Goal: Information Seeking & Learning: Learn about a topic

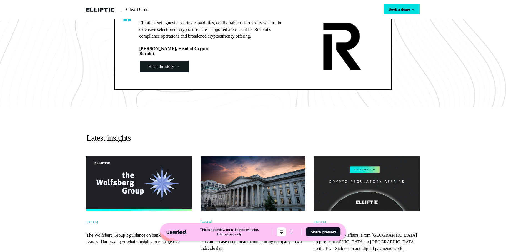
scroll to position [804, 0]
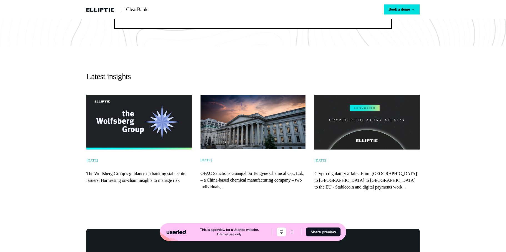
drag, startPoint x: 245, startPoint y: 96, endPoint x: 192, endPoint y: 120, distance: 57.5
click at [245, 96] on div "Latest insights [DATE] The Wolfsberg Group’s guidance on banking stablecoin iss…" at bounding box center [253, 133] width 367 height 174
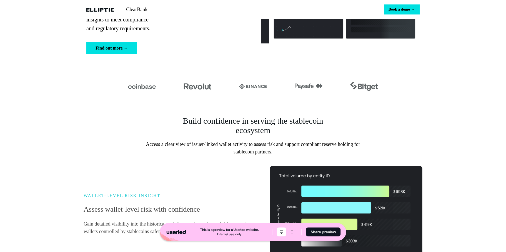
scroll to position [128, 0]
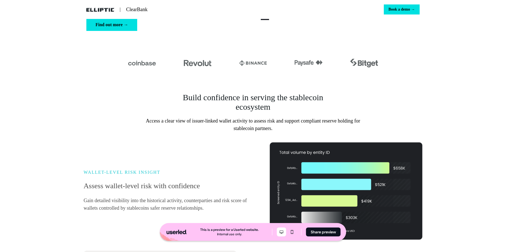
drag, startPoint x: 197, startPoint y: 153, endPoint x: 200, endPoint y: 162, distance: 10.3
click at [197, 153] on div "WALLET-LEVEL RISK INSIGHT Assess wallet-level risk with confidence Gain detaile…" at bounding box center [253, 190] width 339 height 97
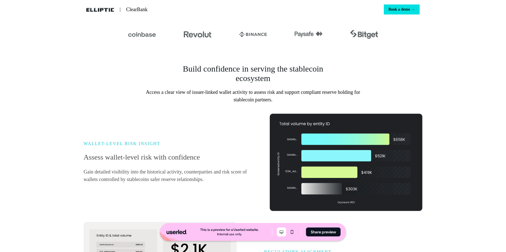
scroll to position [162, 0]
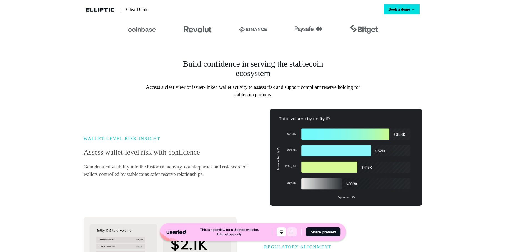
click at [294, 234] on icon "Mobile mode" at bounding box center [292, 231] width 7 height 4
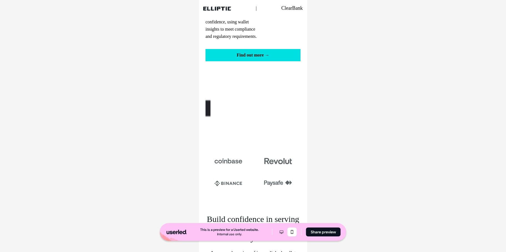
scroll to position [0, 0]
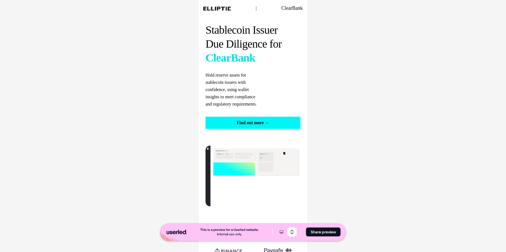
click at [243, 124] on button "Find out more →" at bounding box center [253, 122] width 95 height 12
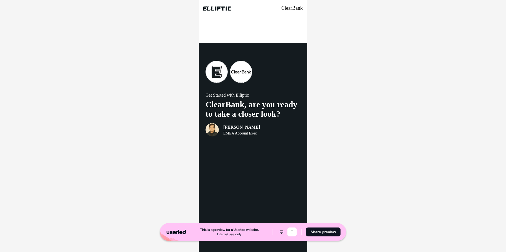
scroll to position [1534, 0]
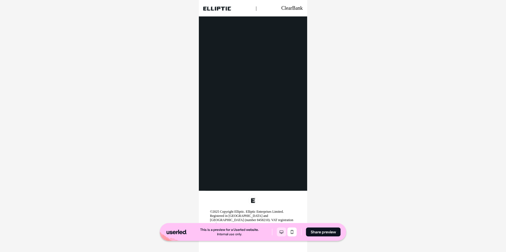
click at [285, 232] on icon "Desktop mode" at bounding box center [282, 231] width 7 height 4
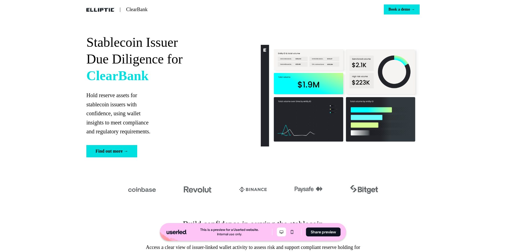
scroll to position [0, 0]
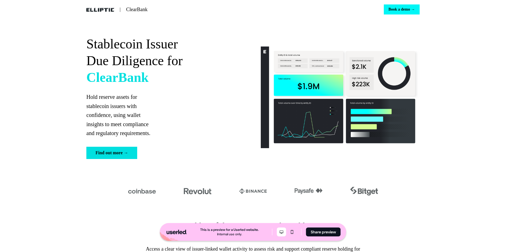
click at [406, 8] on button "Book a demo →" at bounding box center [402, 9] width 36 height 10
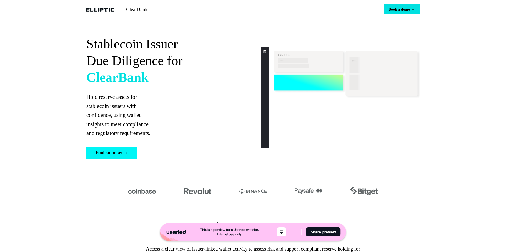
click at [124, 157] on button "Find out more →" at bounding box center [111, 153] width 51 height 12
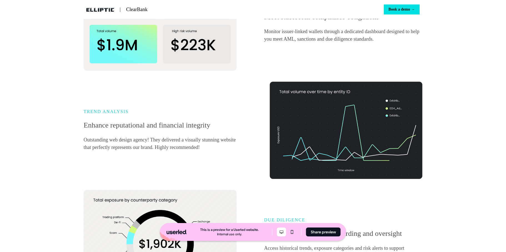
scroll to position [406, 0]
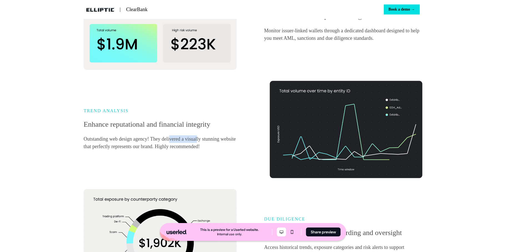
drag, startPoint x: 213, startPoint y: 151, endPoint x: 232, endPoint y: 151, distance: 18.1
click at [230, 150] on p "Outstanding web design agency! They delivered a visually stunning website that …" at bounding box center [163, 142] width 158 height 15
click at [234, 150] on p "Outstanding web design agency! They delivered a visually stunning website that …" at bounding box center [163, 142] width 158 height 15
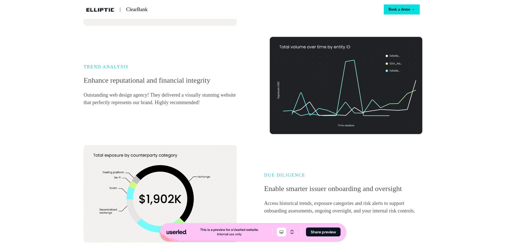
scroll to position [377, 0]
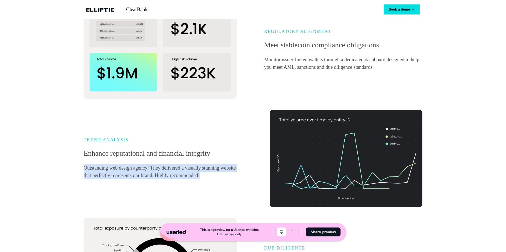
drag, startPoint x: 131, startPoint y: 192, endPoint x: 76, endPoint y: 179, distance: 56.6
click at [76, 179] on div "Build confidence in serving the stablecoin ecosystem Access a clear view of iss…" at bounding box center [253, 79] width 367 height 499
copy p "Outstanding web design agency! They delivered a visually stunning website that …"
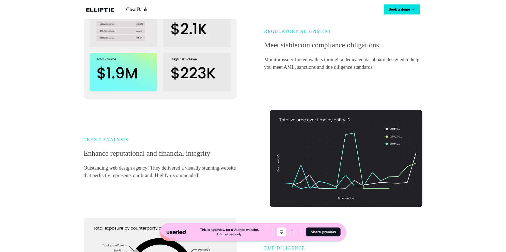
click at [233, 158] on p "Enhance reputational and financial integrity" at bounding box center [163, 153] width 158 height 11
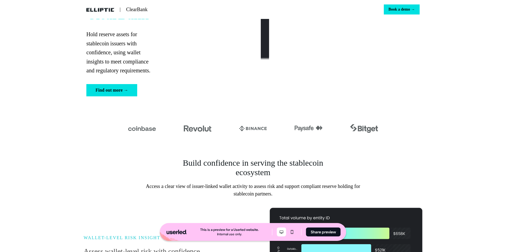
scroll to position [0, 0]
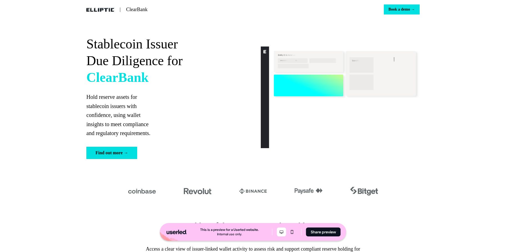
click at [464, 109] on div "Stablecoin Issuer Due Diligence for ClearBank Hold reserve assets for stablecoi…" at bounding box center [253, 97] width 506 height 157
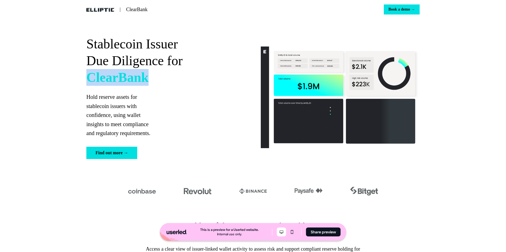
drag, startPoint x: 81, startPoint y: 80, endPoint x: 249, endPoint y: 78, distance: 167.9
click at [240, 75] on div "Stablecoin Issuer Due Diligence for ClearBank Hold reserve assets for stablecoi…" at bounding box center [253, 97] width 367 height 157
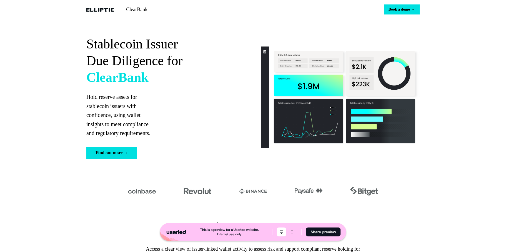
click at [193, 111] on p "Hold reserve assets for stablecoin issuers with confidence, using wallet insigh…" at bounding box center [165, 114] width 159 height 45
drag, startPoint x: 140, startPoint y: 8, endPoint x: 70, endPoint y: 8, distance: 69.8
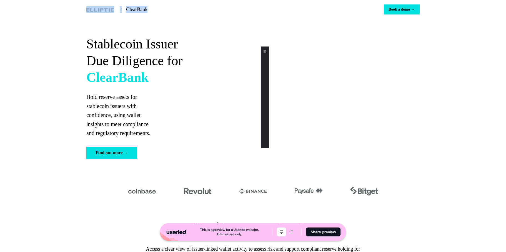
click at [70, 8] on div "| ClearBank Book a demo →" at bounding box center [253, 9] width 367 height 19
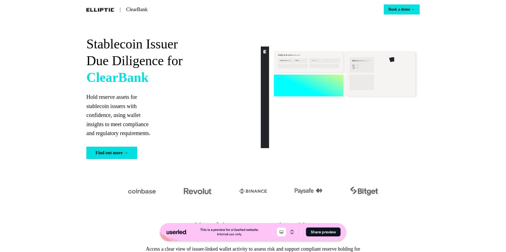
click at [72, 46] on div "Stablecoin Issuer Due Diligence for ClearBank Hold reserve assets for stablecoi…" at bounding box center [253, 97] width 367 height 157
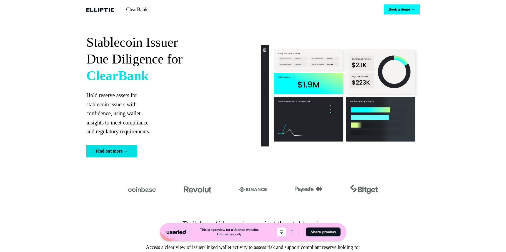
click at [398, 13] on button "Book a demo →" at bounding box center [402, 9] width 36 height 10
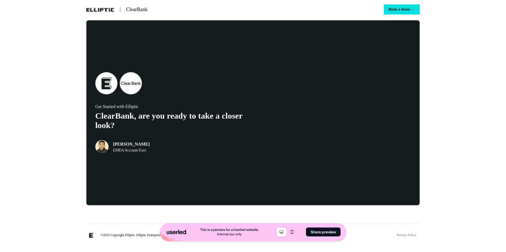
scroll to position [1007, 0]
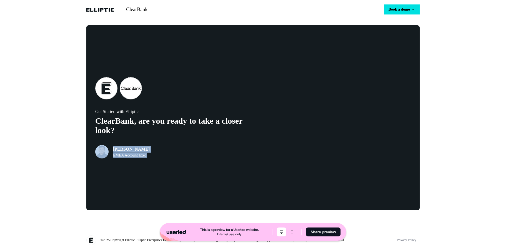
drag, startPoint x: 158, startPoint y: 171, endPoint x: 107, endPoint y: 156, distance: 53.0
click at [103, 156] on div "Get Started with Elliptic ClearBank, are you ready to take a closer look? [PERS…" at bounding box center [253, 117] width 334 height 185
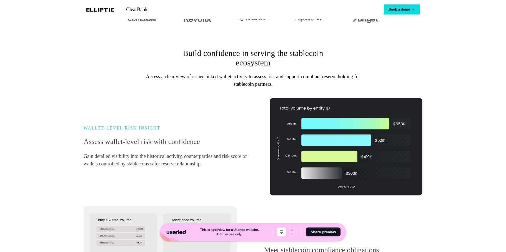
scroll to position [0, 0]
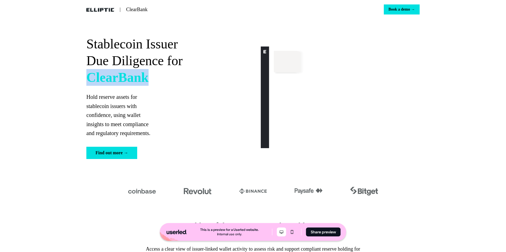
drag, startPoint x: 167, startPoint y: 77, endPoint x: 59, endPoint y: 76, distance: 107.3
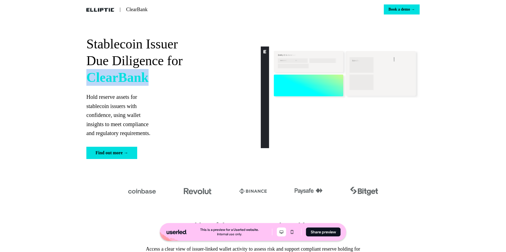
click at [59, 76] on div "Stablecoin Issuer Due Diligence for ClearBank Hold reserve assets for stablecoi…" at bounding box center [253, 97] width 506 height 157
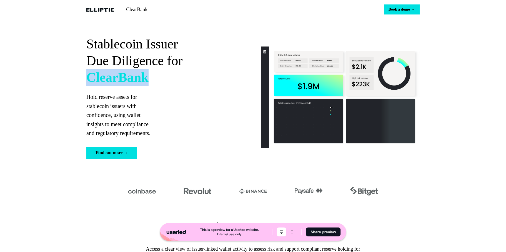
click at [91, 77] on strong "ClearBank" at bounding box center [117, 77] width 62 height 15
drag, startPoint x: 150, startPoint y: 80, endPoint x: 12, endPoint y: 72, distance: 138.9
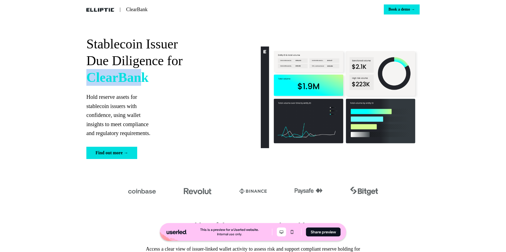
click at [16, 73] on div "Stablecoin Issuer Due Diligence for ClearBank Hold reserve assets for stablecoi…" at bounding box center [253, 97] width 506 height 157
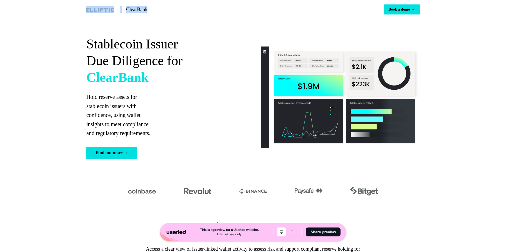
drag, startPoint x: 157, startPoint y: 11, endPoint x: 111, endPoint y: 7, distance: 46.9
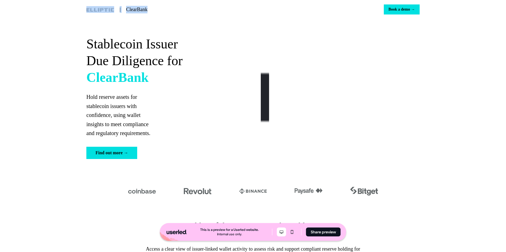
click at [111, 7] on div "| ClearBank" at bounding box center [168, 10] width 165 height 8
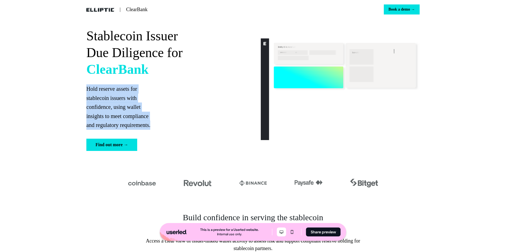
drag, startPoint x: 170, startPoint y: 124, endPoint x: 86, endPoint y: 82, distance: 93.2
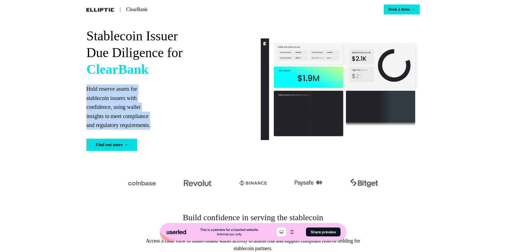
click at [83, 83] on div "Stablecoin Issuer Due Diligence for ClearBank Hold reserve assets for stablecoi…" at bounding box center [253, 89] width 367 height 157
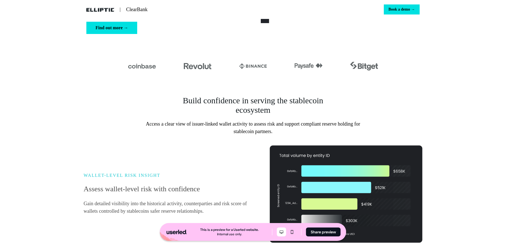
scroll to position [133, 0]
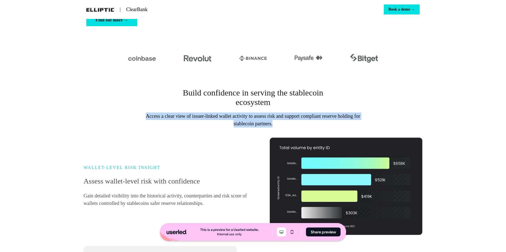
drag, startPoint x: 307, startPoint y: 131, endPoint x: 120, endPoint y: 113, distance: 188.3
click at [120, 113] on div "Build confidence in serving the stablecoin ecosystem Access a clear view of iss…" at bounding box center [253, 107] width 339 height 39
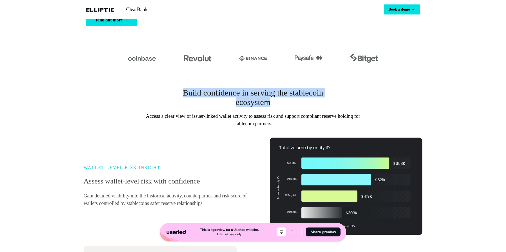
drag, startPoint x: 256, startPoint y: 106, endPoint x: 152, endPoint y: 88, distance: 105.3
click at [152, 88] on div "Build confidence in serving the stablecoin ecosystem Access a clear view of iss…" at bounding box center [253, 107] width 339 height 39
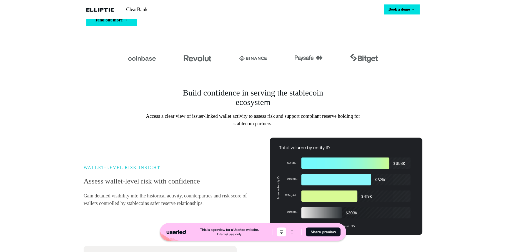
click at [212, 121] on p "Access a clear view of issuer-linked wallet activity to assess risk and support…" at bounding box center [253, 119] width 234 height 15
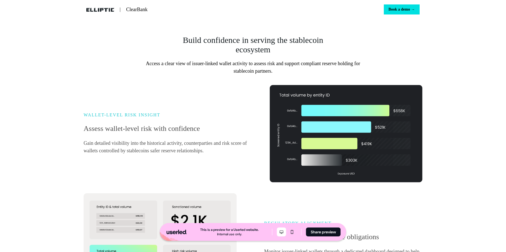
scroll to position [195, 0]
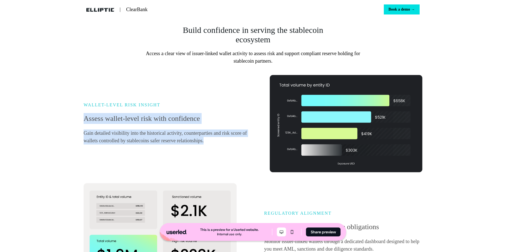
drag, startPoint x: 119, startPoint y: 149, endPoint x: 78, endPoint y: 116, distance: 52.6
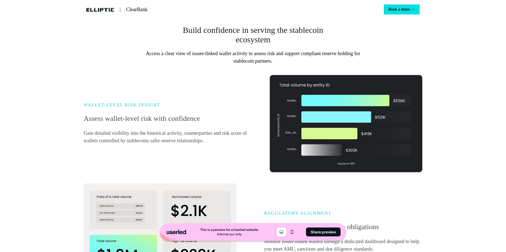
click at [104, 107] on h6 "WALLET-LEVEL RISK INSIGHT" at bounding box center [169, 104] width 170 height 5
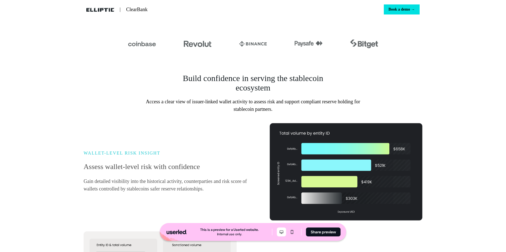
scroll to position [0, 0]
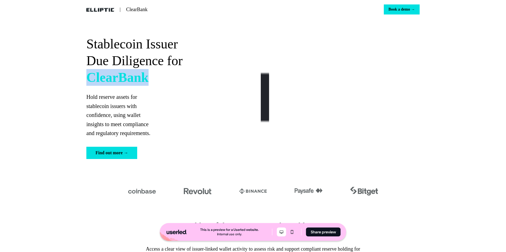
drag, startPoint x: 161, startPoint y: 78, endPoint x: 38, endPoint y: 77, distance: 122.9
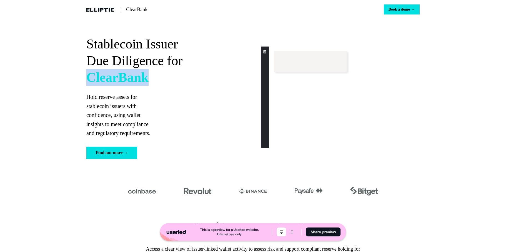
click at [38, 77] on div "Stablecoin Issuer Due Diligence for ClearBank Hold reserve assets for stablecoi…" at bounding box center [253, 97] width 506 height 157
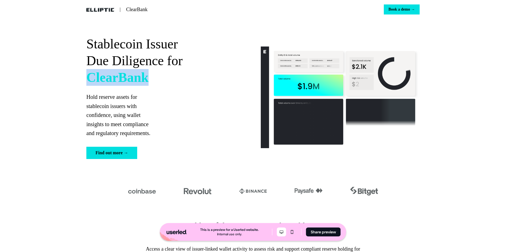
click at [71, 86] on div "Stablecoin Issuer Due Diligence for ClearBank Hold reserve assets for stablecoi…" at bounding box center [253, 97] width 367 height 157
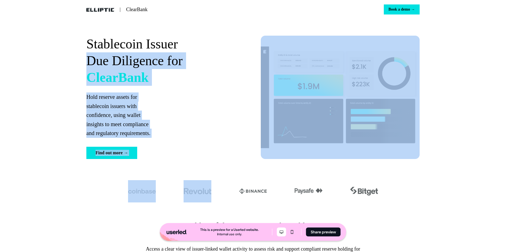
drag, startPoint x: 54, startPoint y: 62, endPoint x: 221, endPoint y: 191, distance: 211.2
click at [216, 155] on div "Find out more →" at bounding box center [165, 153] width 159 height 12
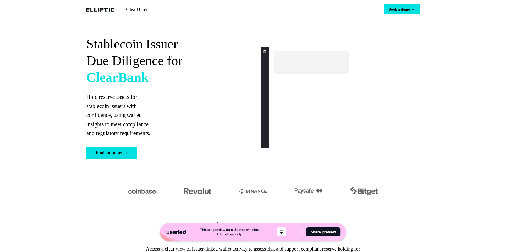
click at [177, 142] on div "Stablecoin Issuer Due Diligence for ClearBank Hold reserve assets for stablecoi…" at bounding box center [165, 97] width 159 height 123
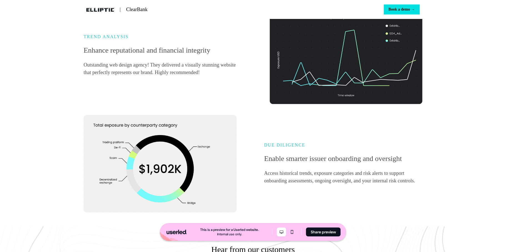
scroll to position [472, 0]
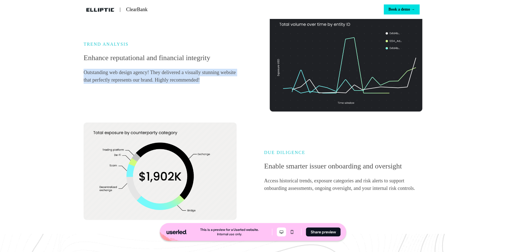
drag, startPoint x: 78, startPoint y: 80, endPoint x: 167, endPoint y: 107, distance: 92.2
click at [127, 84] on p "Outstanding web design agency! They delivered a visually stunning website that …" at bounding box center [163, 76] width 158 height 15
drag, startPoint x: 125, startPoint y: 98, endPoint x: 78, endPoint y: 77, distance: 50.9
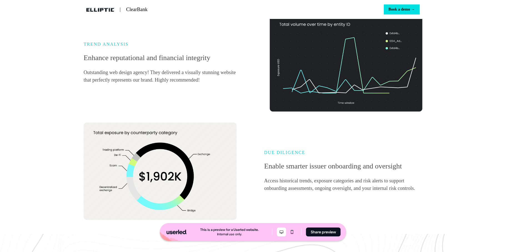
click at [121, 84] on p "Outstanding web design agency! They delivered a visually stunning website that …" at bounding box center [163, 76] width 158 height 15
click at [220, 119] on div "WALLET-LEVEL RISK INSIGHT Assess wallet-level risk with confidence Gain detaile…" at bounding box center [253, 9] width 339 height 422
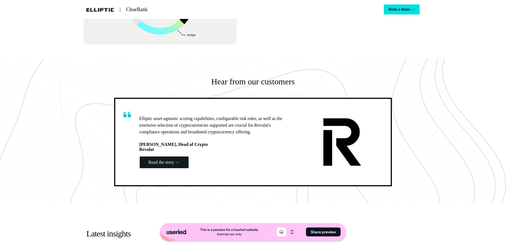
scroll to position [670, 0]
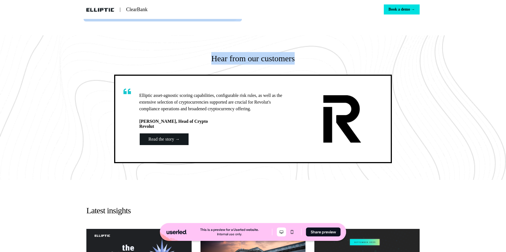
drag, startPoint x: 138, startPoint y: 72, endPoint x: 188, endPoint y: 34, distance: 62.7
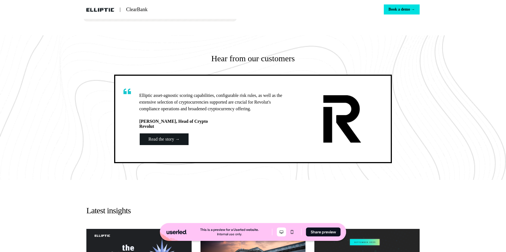
drag, startPoint x: 158, startPoint y: 83, endPoint x: 133, endPoint y: 84, distance: 24.5
click at [158, 83] on div "Elliptic asset-agnostic scoring capabilities, configurable risk rules, as well …" at bounding box center [253, 119] width 278 height 88
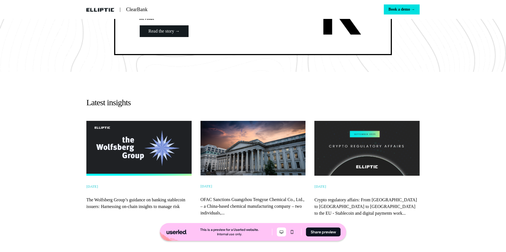
scroll to position [791, 0]
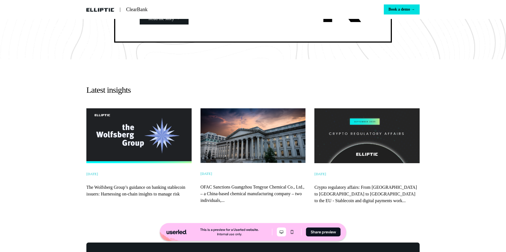
click at [344, 127] on img at bounding box center [367, 135] width 105 height 55
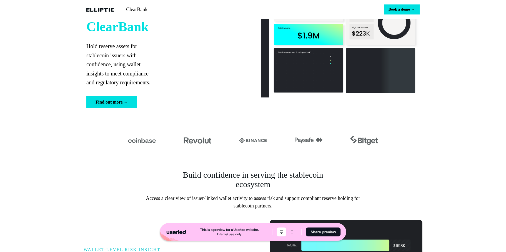
scroll to position [56, 0]
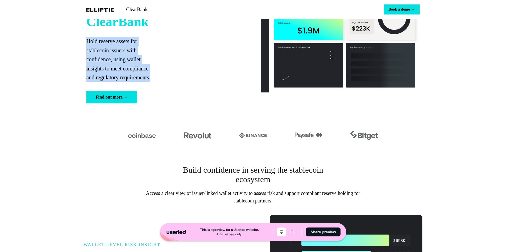
drag, startPoint x: 80, startPoint y: 37, endPoint x: 172, endPoint y: 86, distance: 103.6
click at [172, 82] on div "Stablecoin Issuer Due Diligence for ClearBank Hold reserve assets for stablecoi…" at bounding box center [253, 41] width 367 height 157
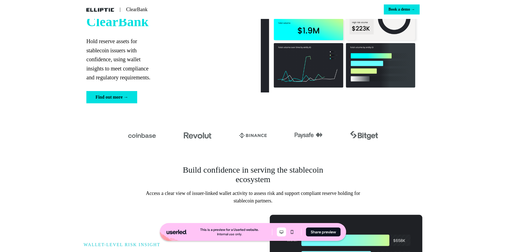
drag, startPoint x: 174, startPoint y: 90, endPoint x: 170, endPoint y: 89, distance: 4.0
click at [174, 90] on div "Stablecoin Issuer Due Diligence for ClearBank Hold reserve assets for stablecoi…" at bounding box center [165, 41] width 159 height 123
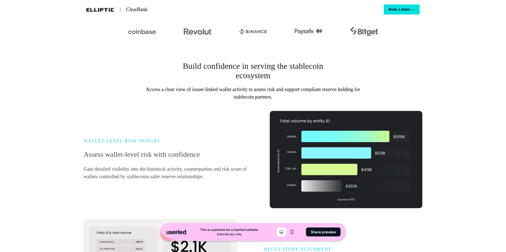
scroll to position [162, 0]
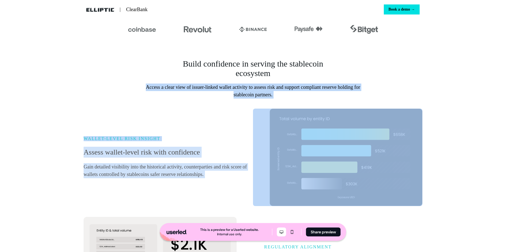
drag, startPoint x: 169, startPoint y: 91, endPoint x: 309, endPoint y: 147, distance: 151.1
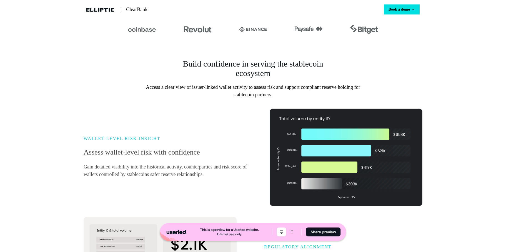
click at [157, 149] on div "WALLET-LEVEL RISK INSIGHT Assess wallet-level risk with confidence Gain detaile…" at bounding box center [169, 157] width 170 height 42
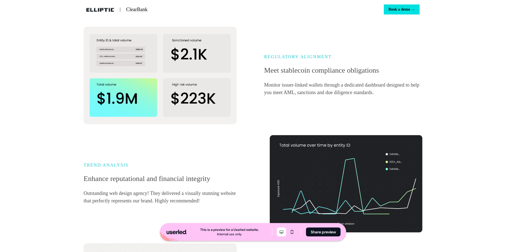
scroll to position [200, 0]
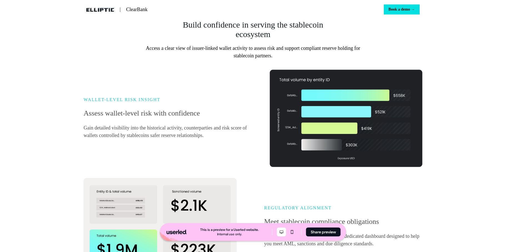
click at [240, 123] on div "WALLET-LEVEL RISK INSIGHT Assess wallet-level risk with confidence Gain detaile…" at bounding box center [169, 118] width 170 height 42
